Goal: Task Accomplishment & Management: Use online tool/utility

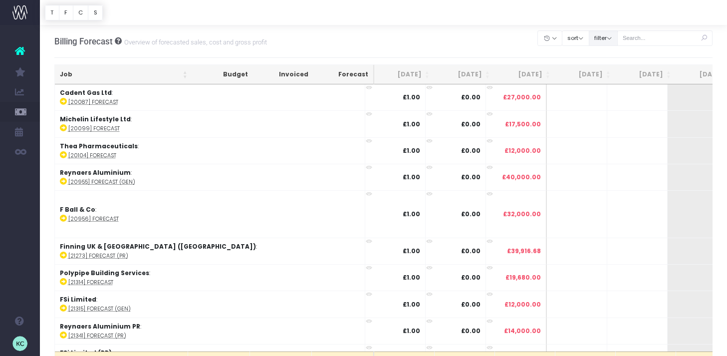
click at [609, 40] on button "filter" at bounding box center [603, 37] width 29 height 15
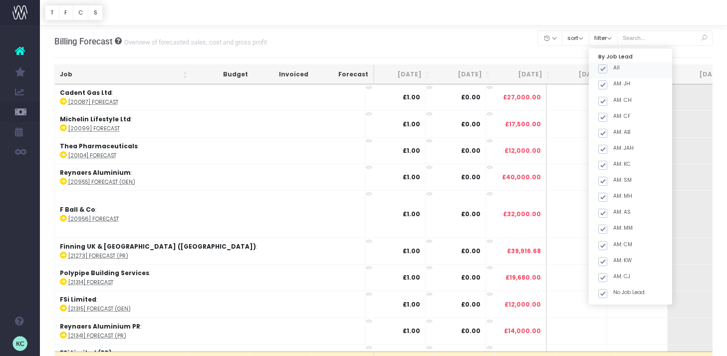
click at [607, 70] on span at bounding box center [602, 68] width 9 height 9
click at [613, 70] on input "All" at bounding box center [616, 67] width 6 height 6
checkbox input "false"
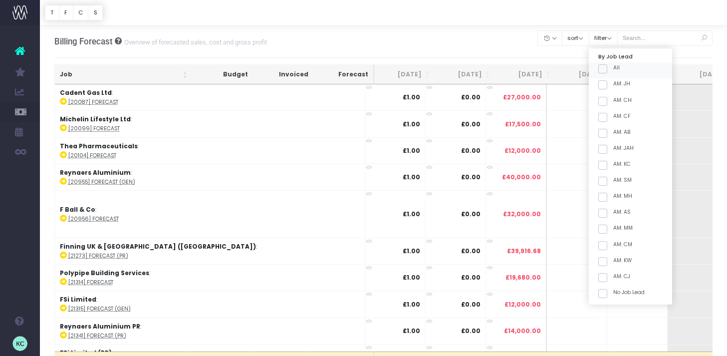
checkbox input "false"
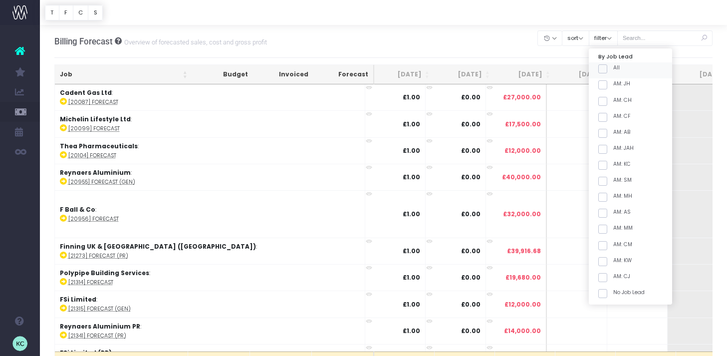
checkbox input "false"
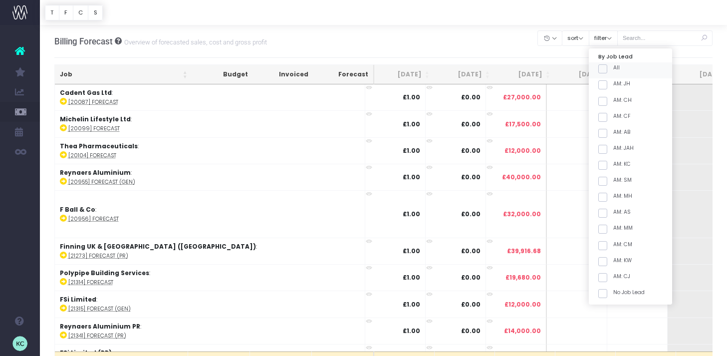
checkbox input "false"
click at [613, 170] on div "AM: KC" at bounding box center [630, 167] width 83 height 16
click at [607, 169] on span at bounding box center [602, 165] width 9 height 9
click at [615, 167] on input "AM: KC" at bounding box center [616, 163] width 6 height 6
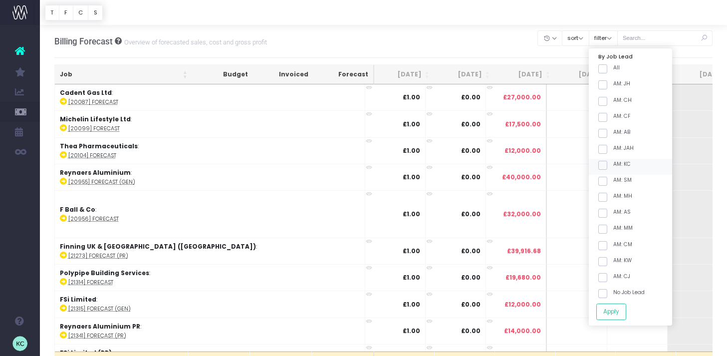
checkbox input "true"
click at [607, 180] on span at bounding box center [602, 181] width 9 height 9
click at [616, 180] on input "AM: SM" at bounding box center [616, 179] width 6 height 6
checkbox input "true"
click at [621, 310] on button "Apply" at bounding box center [611, 311] width 30 height 16
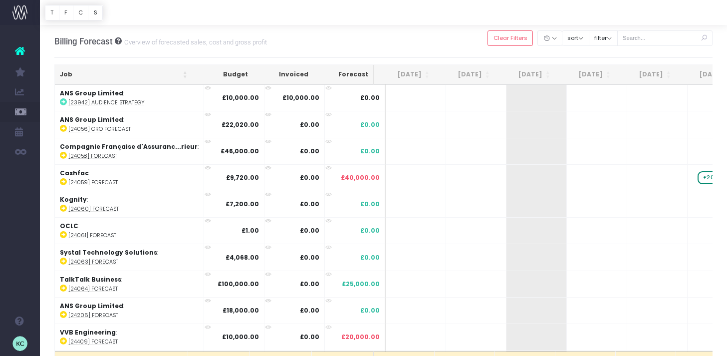
click at [540, 75] on th "[DATE]" at bounding box center [525, 74] width 60 height 19
click at [536, 75] on th "[DATE]" at bounding box center [525, 74] width 60 height 19
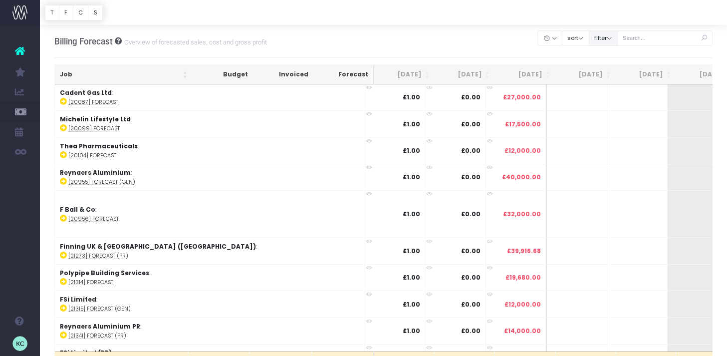
click at [618, 42] on button "filter" at bounding box center [603, 37] width 29 height 15
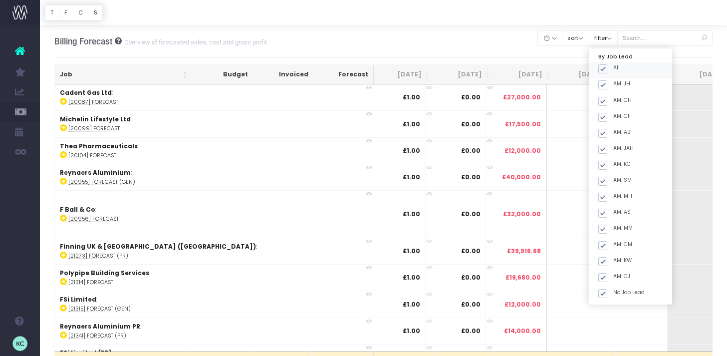
click at [607, 70] on span at bounding box center [602, 68] width 9 height 9
click at [616, 70] on input "All" at bounding box center [616, 67] width 6 height 6
checkbox input "false"
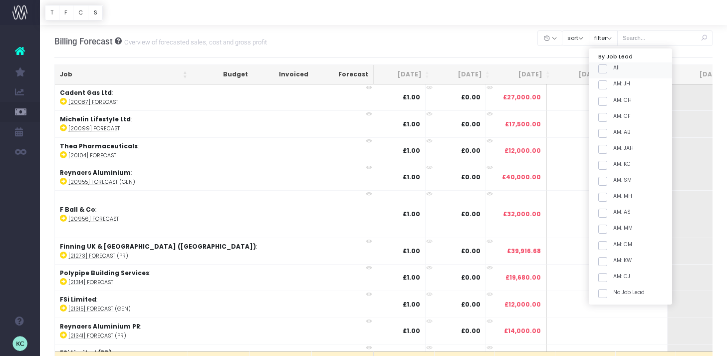
checkbox input "false"
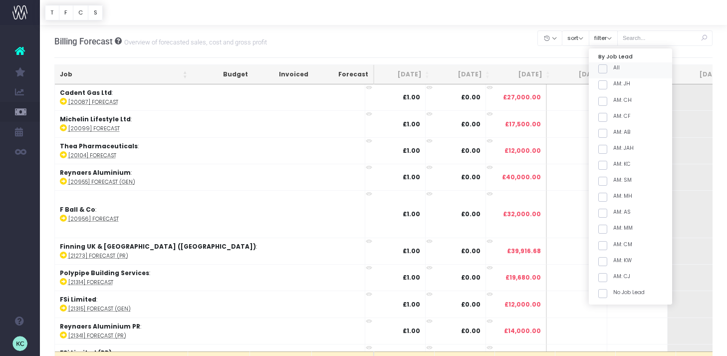
checkbox input "false"
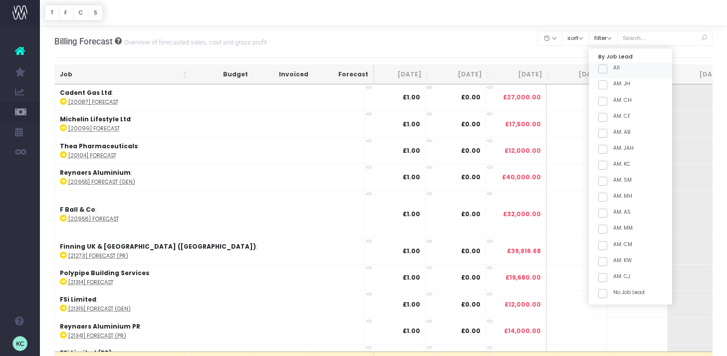
checkbox input "false"
click at [614, 172] on div "AM: KC" at bounding box center [630, 167] width 83 height 16
click at [607, 182] on span at bounding box center [602, 181] width 9 height 9
click at [615, 182] on input "AM: SM" at bounding box center [616, 179] width 6 height 6
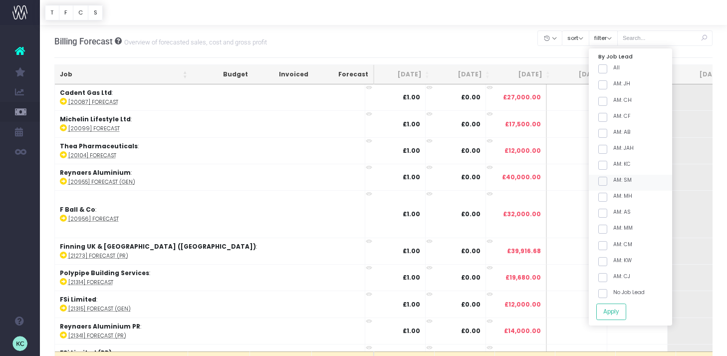
checkbox input "true"
click at [615, 170] on div "AM: KC" at bounding box center [630, 167] width 83 height 16
click at [607, 165] on span at bounding box center [602, 165] width 9 height 9
click at [616, 165] on input "AM: KC" at bounding box center [616, 163] width 6 height 6
checkbox input "true"
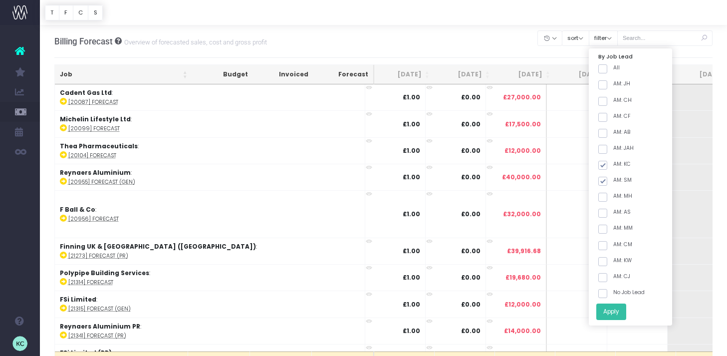
click at [626, 317] on button "Apply" at bounding box center [611, 311] width 30 height 16
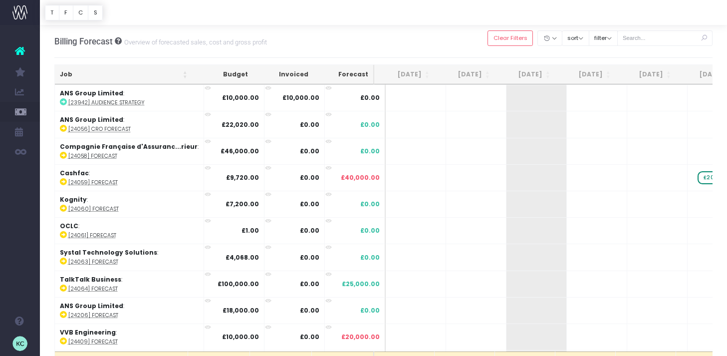
click at [105, 72] on th "Job" at bounding box center [124, 74] width 138 height 19
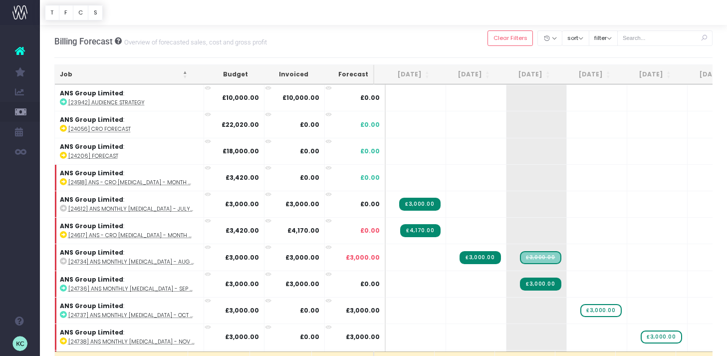
click at [537, 75] on th "[DATE]" at bounding box center [525, 74] width 60 height 19
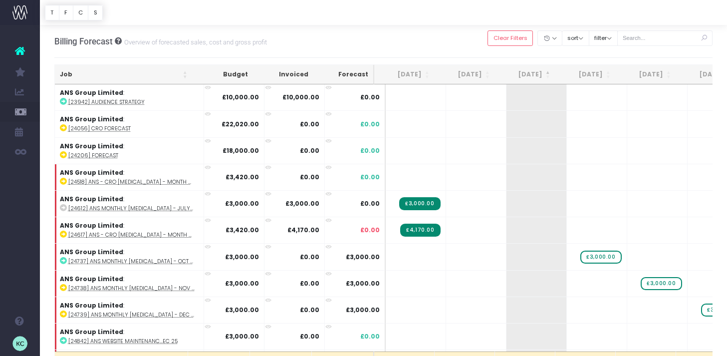
click at [523, 68] on th "[DATE]" at bounding box center [525, 74] width 60 height 19
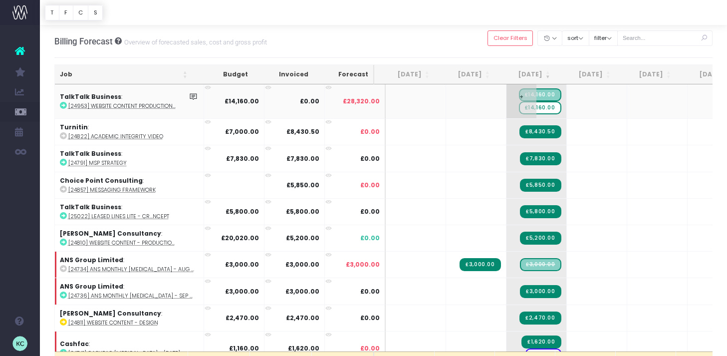
click at [534, 110] on span "£14,160.00" at bounding box center [540, 107] width 42 height 13
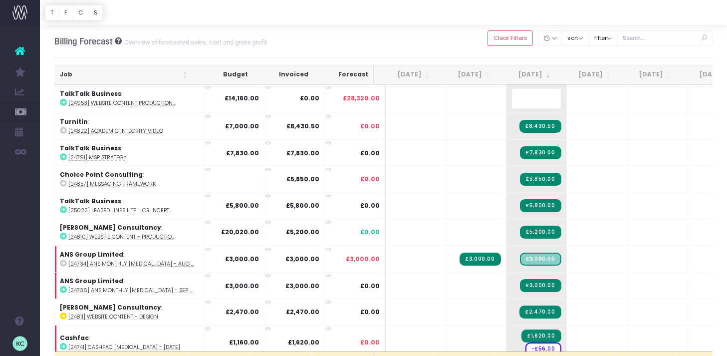
click at [476, 32] on body "Oh my... this is bad. [PERSON_NAME] wasn't able to load this page. Please conta…" at bounding box center [363, 178] width 727 height 356
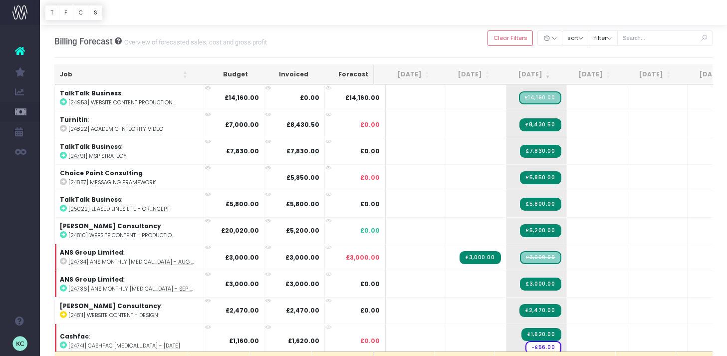
click at [591, 77] on th "[DATE]" at bounding box center [585, 74] width 60 height 19
click at [593, 76] on th "[DATE]" at bounding box center [585, 74] width 60 height 19
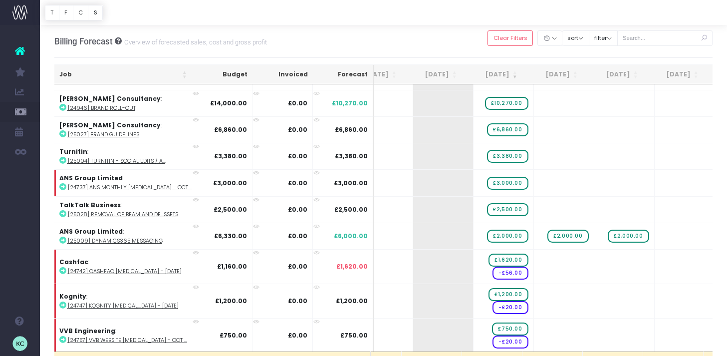
scroll to position [77, 93]
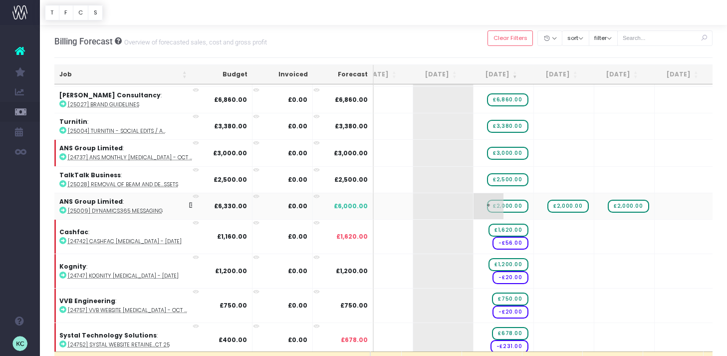
click at [507, 205] on span "£2,000.00" at bounding box center [507, 206] width 41 height 13
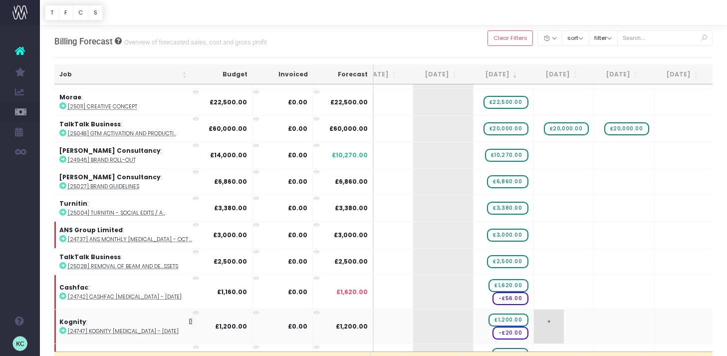
scroll to position [0, 93]
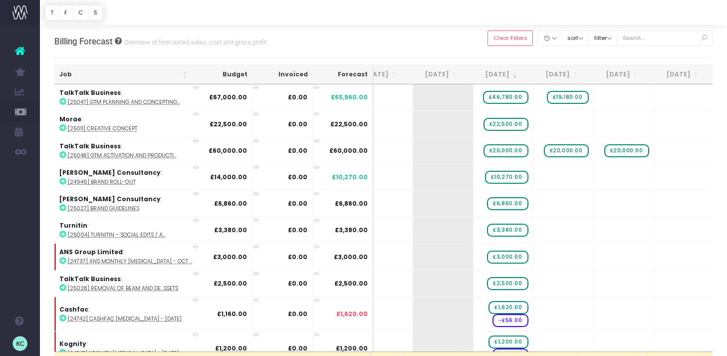
click at [138, 77] on th "Job" at bounding box center [123, 74] width 138 height 19
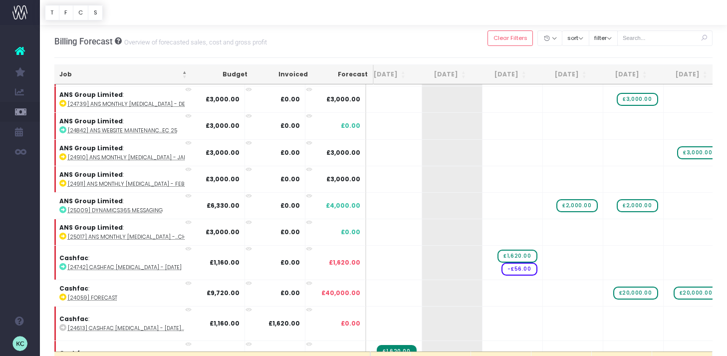
scroll to position [264, 84]
click at [568, 204] on span "£2,000.00" at bounding box center [576, 205] width 41 height 13
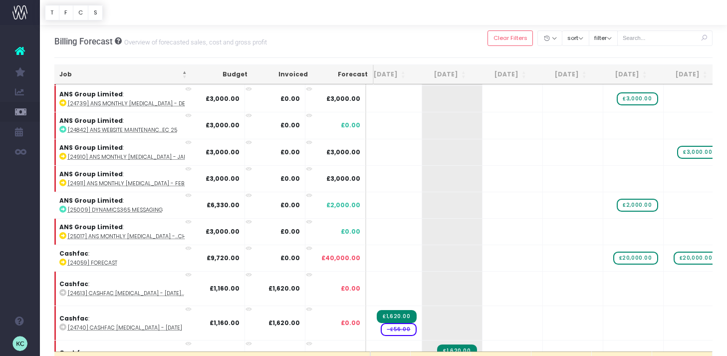
click at [627, 203] on span "£2,000.00" at bounding box center [637, 205] width 41 height 13
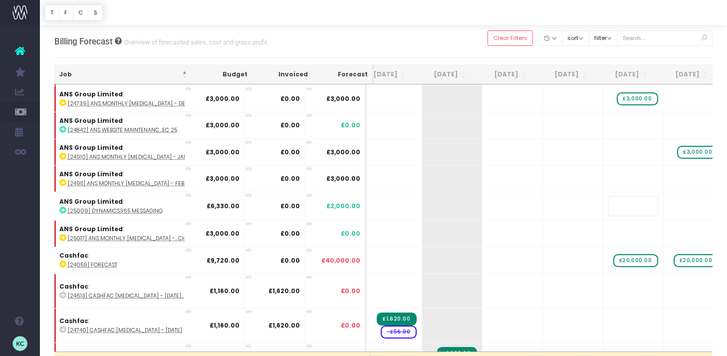
click at [571, 53] on body "Oh my... this is bad. [PERSON_NAME] wasn't able to load this page. Please conta…" at bounding box center [363, 178] width 727 height 356
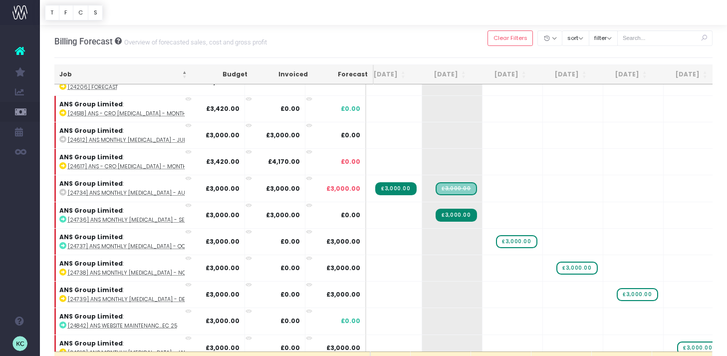
scroll to position [0, 84]
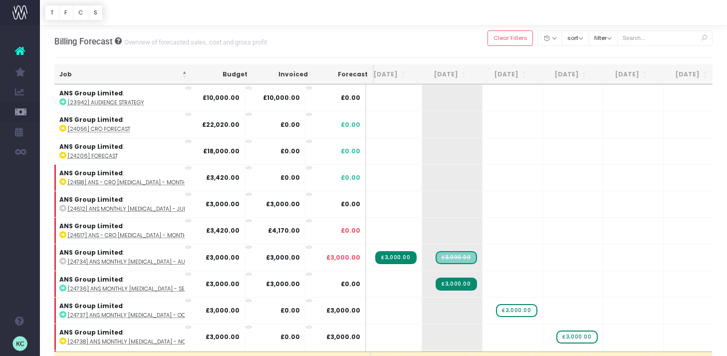
click at [86, 73] on th "Job" at bounding box center [123, 74] width 138 height 19
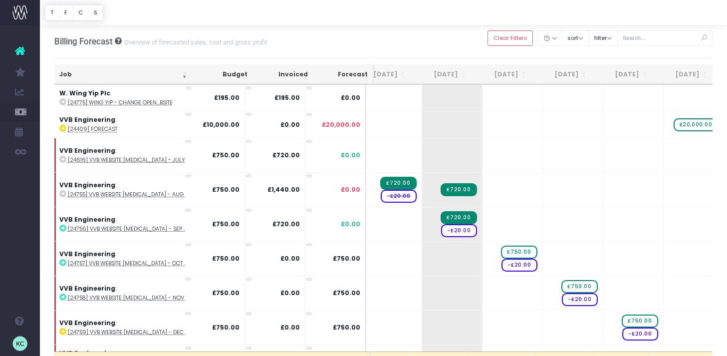
click at [105, 74] on th "Job" at bounding box center [123, 74] width 138 height 19
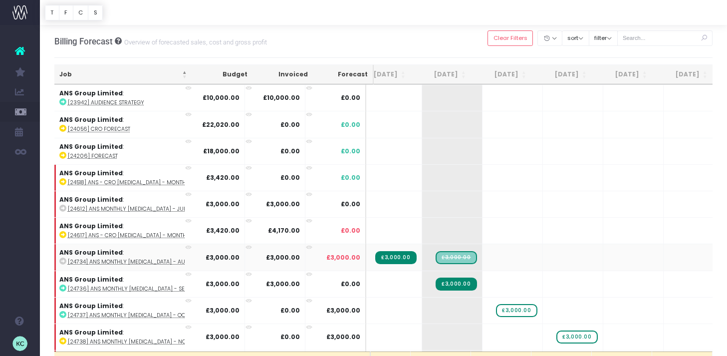
scroll to position [0, 84]
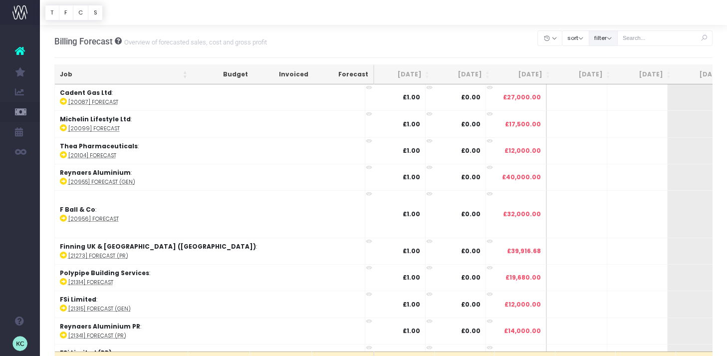
click at [613, 34] on button "filter" at bounding box center [603, 37] width 29 height 15
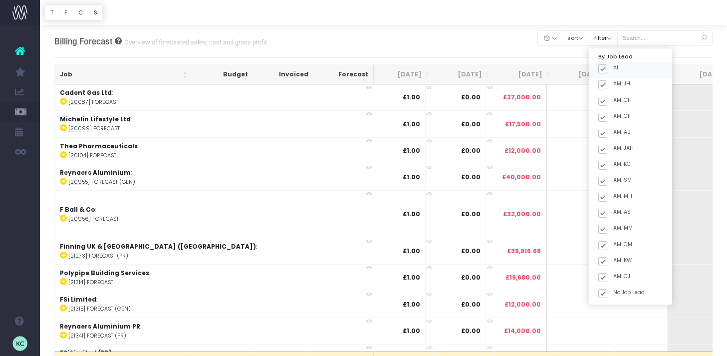
click at [607, 68] on span at bounding box center [602, 68] width 9 height 9
click at [614, 68] on input "All" at bounding box center [616, 67] width 6 height 6
checkbox input "false"
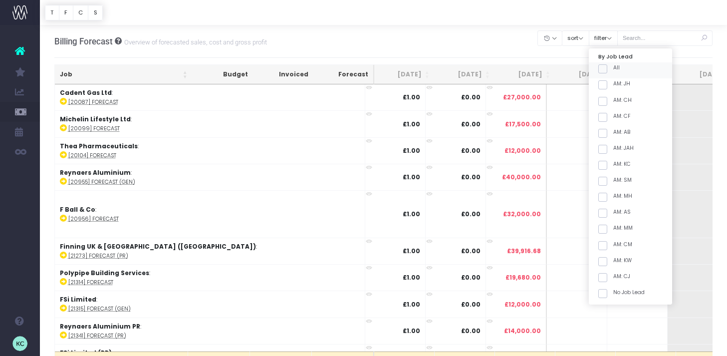
checkbox input "false"
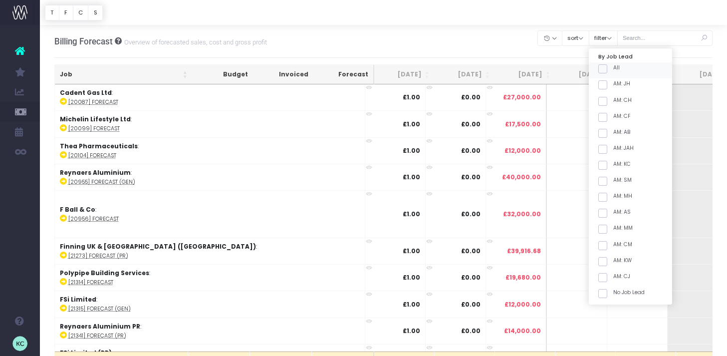
checkbox input "false"
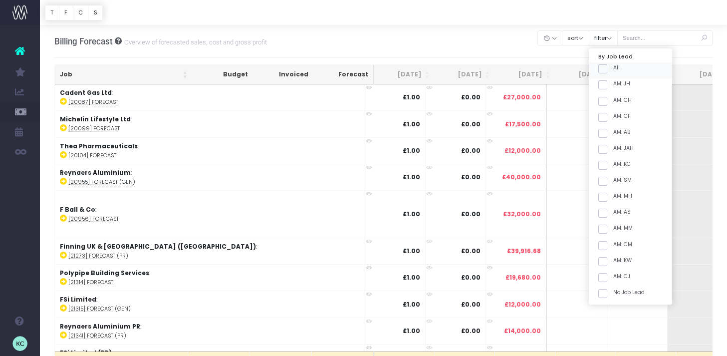
checkbox input "false"
click at [607, 164] on span at bounding box center [602, 165] width 9 height 9
click at [618, 164] on input "AM: KC" at bounding box center [616, 163] width 6 height 6
checkbox input "true"
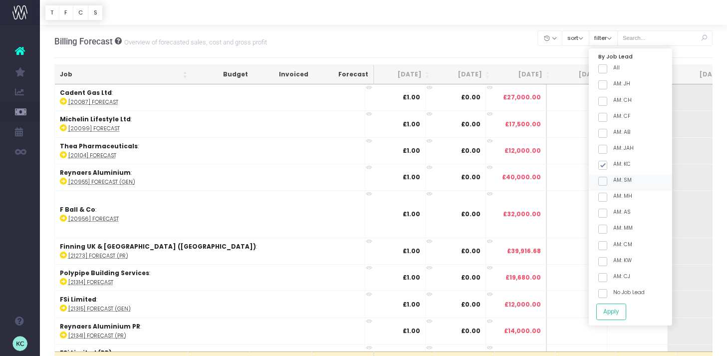
click at [607, 179] on span at bounding box center [602, 181] width 9 height 9
click at [618, 179] on input "AM: SM" at bounding box center [616, 179] width 6 height 6
checkbox input "true"
click at [626, 316] on button "Apply" at bounding box center [611, 311] width 30 height 16
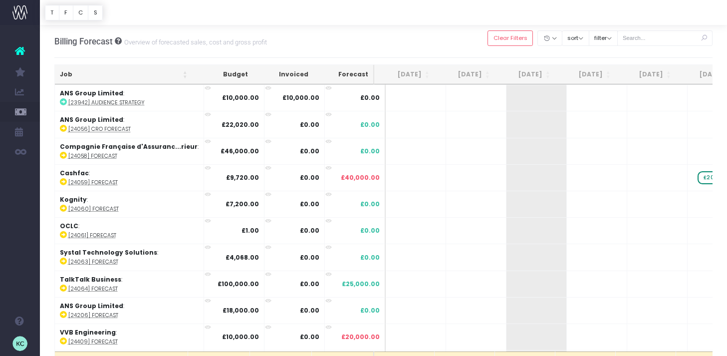
click at [126, 81] on th "Job" at bounding box center [124, 74] width 138 height 19
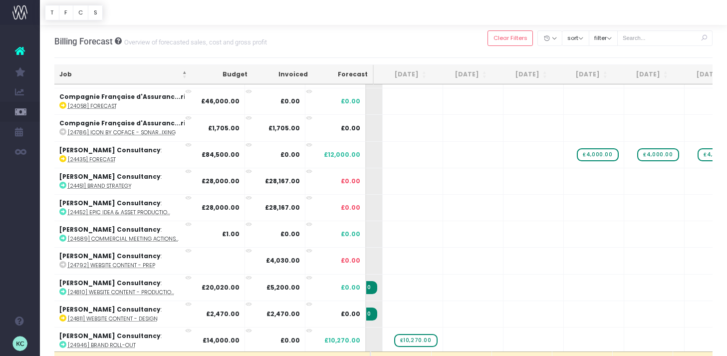
scroll to position [0, 184]
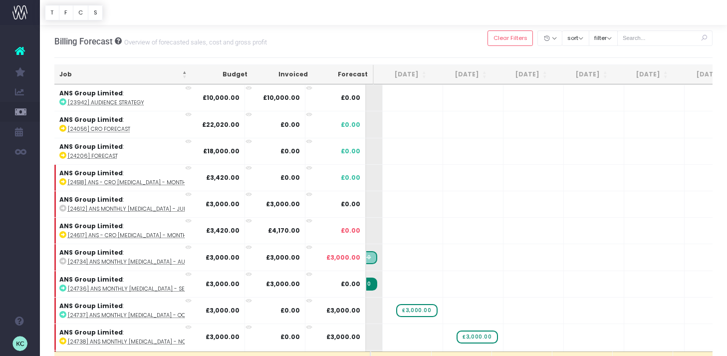
click at [402, 71] on th "[DATE]" at bounding box center [401, 74] width 60 height 19
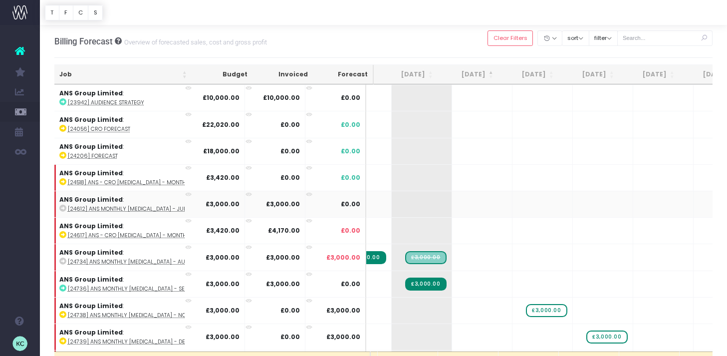
scroll to position [0, 115]
click at [481, 76] on th "[DATE]" at bounding box center [471, 74] width 60 height 19
